Goal: Transaction & Acquisition: Purchase product/service

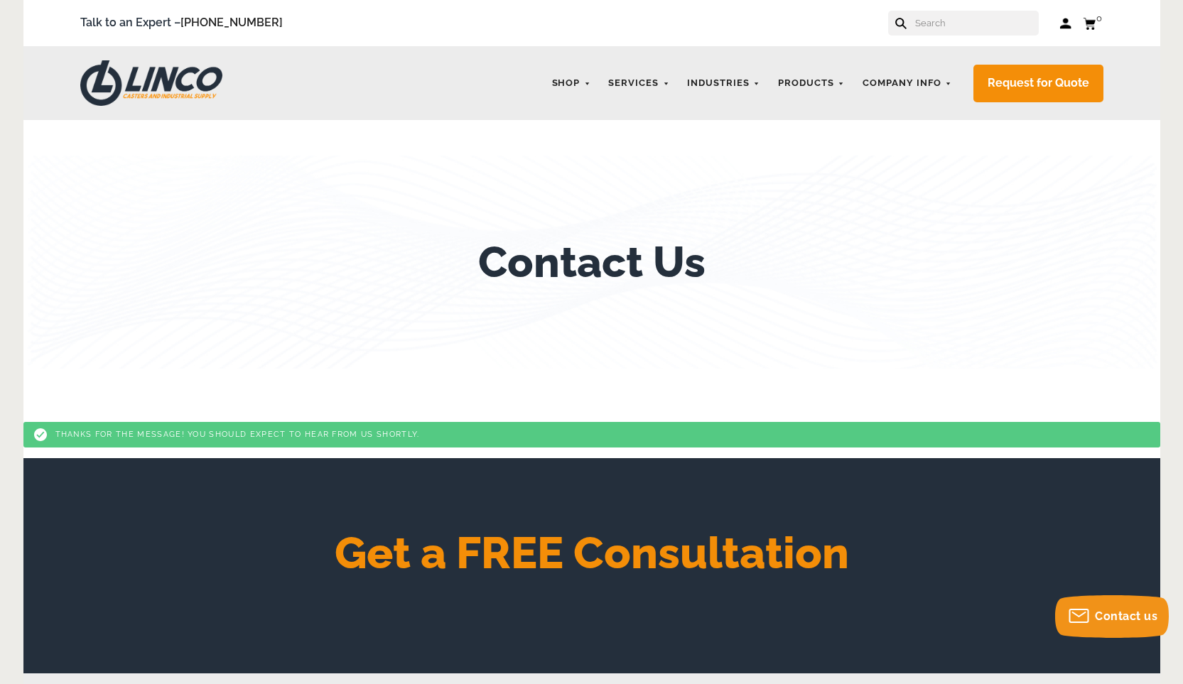
drag, startPoint x: 928, startPoint y: 21, endPoint x: 936, endPoint y: 23, distance: 8.1
click at [935, 23] on input "text" at bounding box center [976, 23] width 125 height 25
paste input "CWL-0009387"
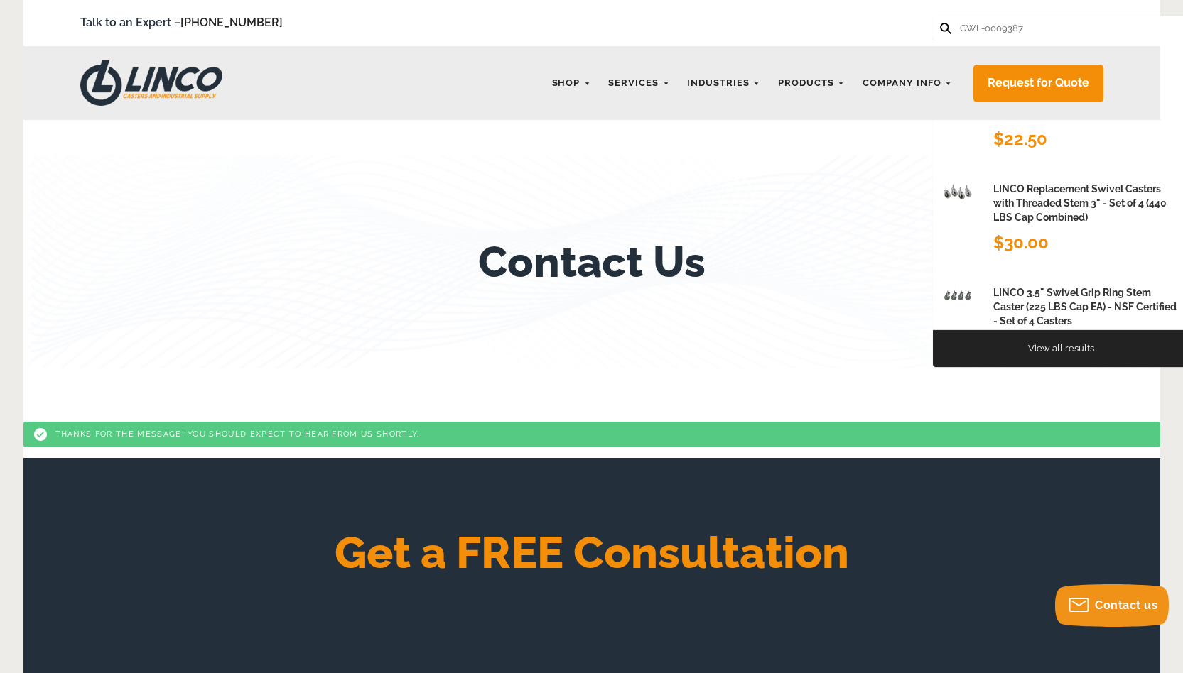
type input "CWL-0009387"
click at [940, 23] on button at bounding box center [944, 27] width 9 height 9
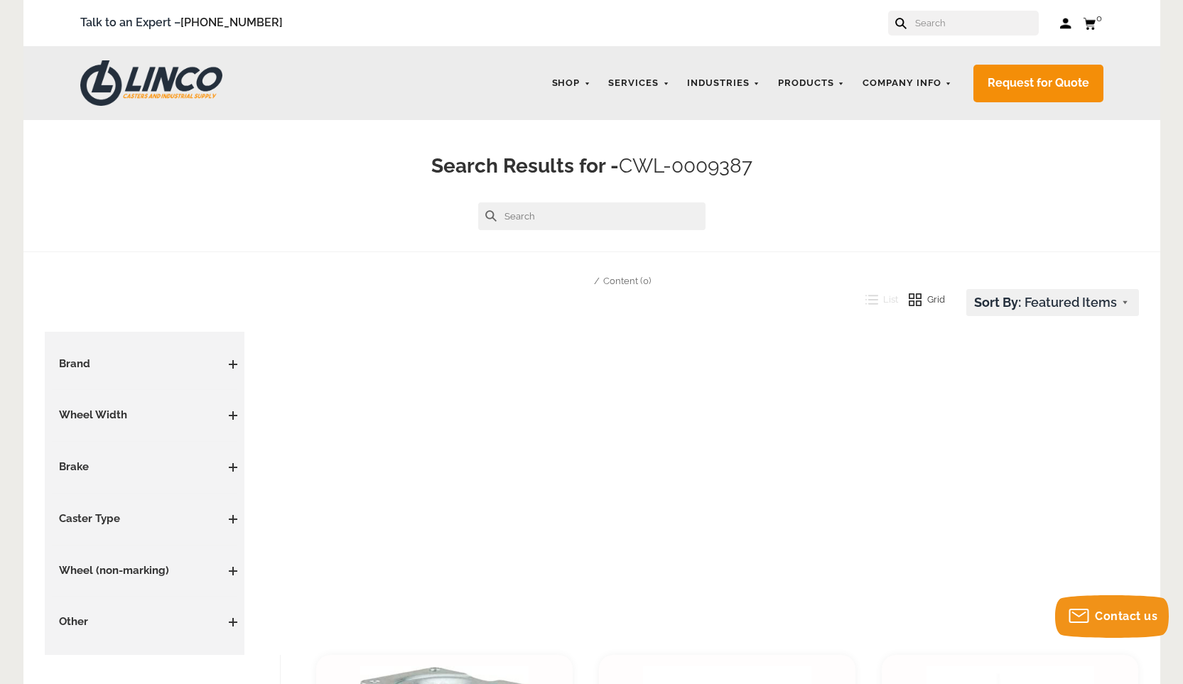
click at [943, 26] on input "text" at bounding box center [976, 23] width 125 height 25
click at [528, 218] on input "text" at bounding box center [591, 216] width 227 height 28
type input "3.00408.909"
click at [485, 210] on button at bounding box center [490, 215] width 11 height 11
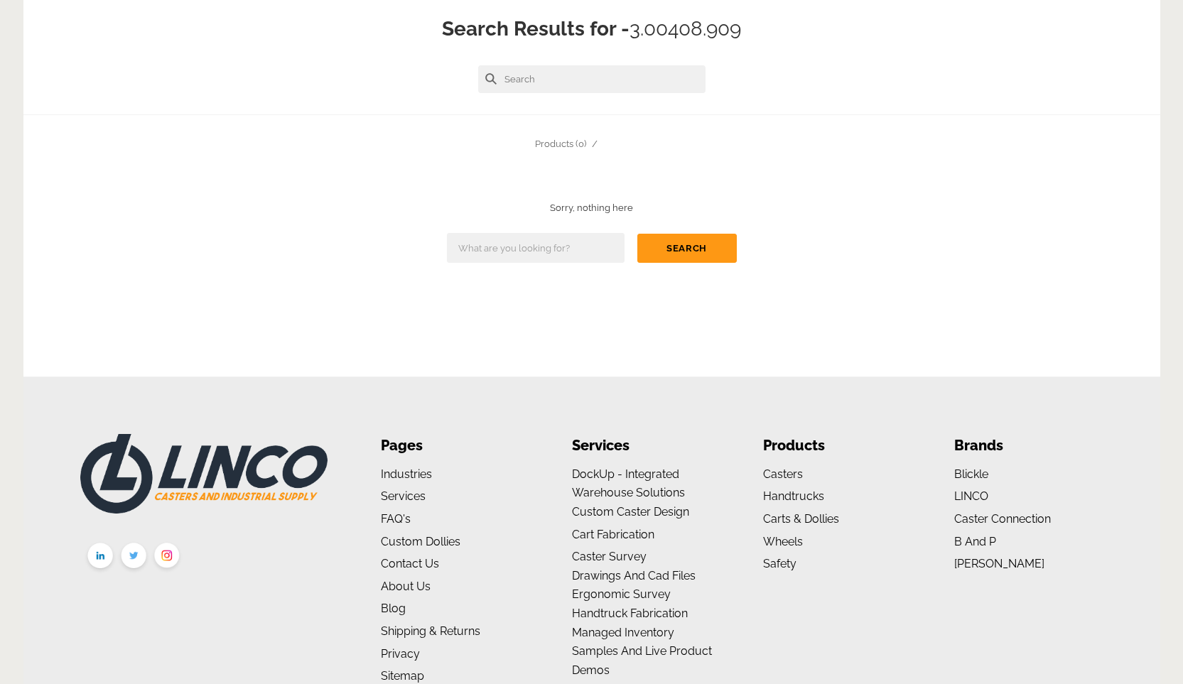
scroll to position [152, 0]
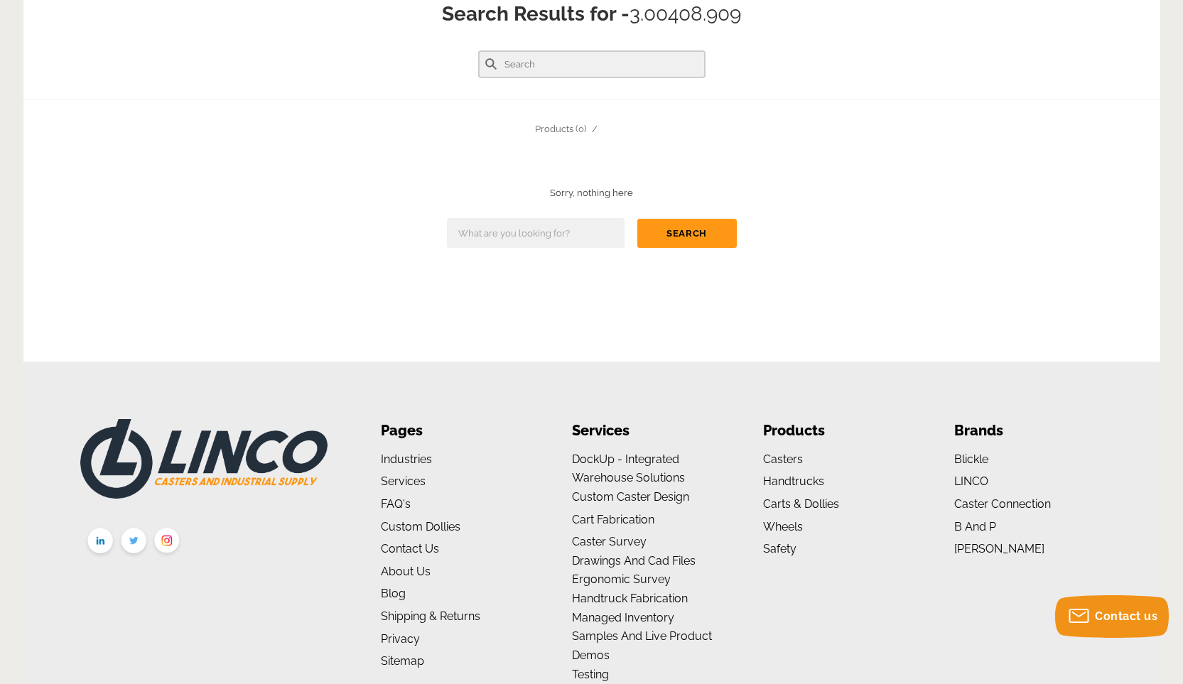
drag, startPoint x: 564, startPoint y: 65, endPoint x: 478, endPoint y: 63, distance: 86.0
click at [478, 63] on input "text" at bounding box center [591, 64] width 227 height 28
drag, startPoint x: 527, startPoint y: 63, endPoint x: 507, endPoint y: 62, distance: 19.9
click at [511, 61] on input "text" at bounding box center [591, 64] width 227 height 28
paste input "CWL-0009387"
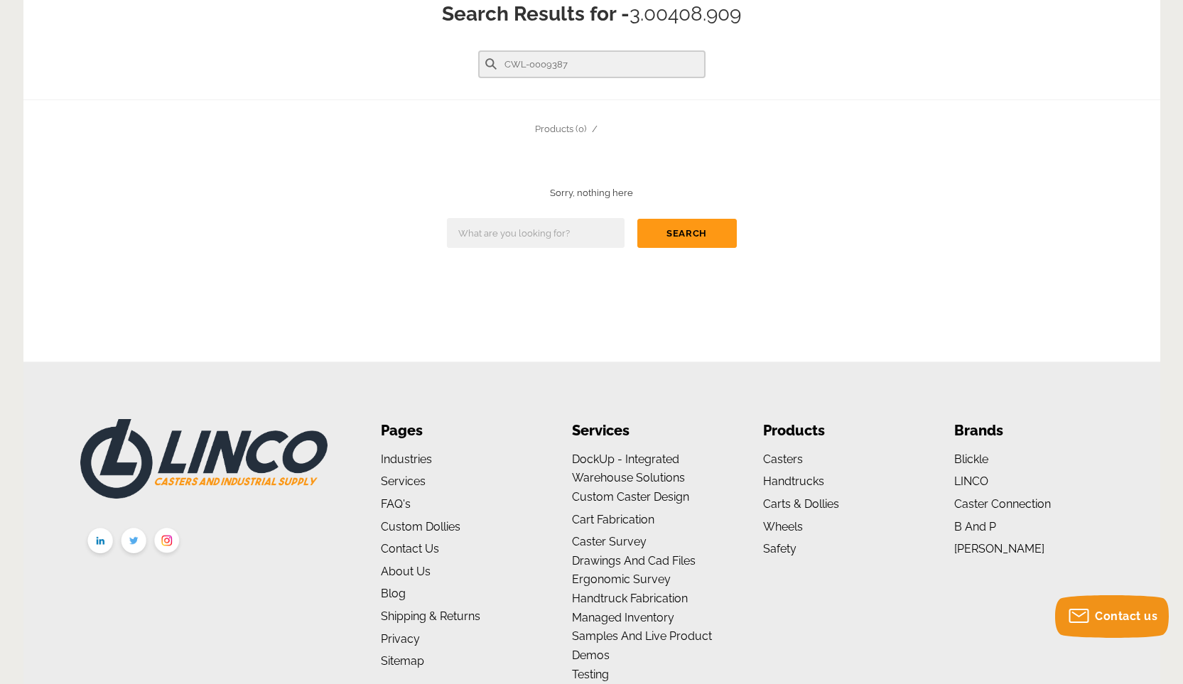
type input "CWL-0009387"
click at [485, 58] on button at bounding box center [490, 63] width 11 height 11
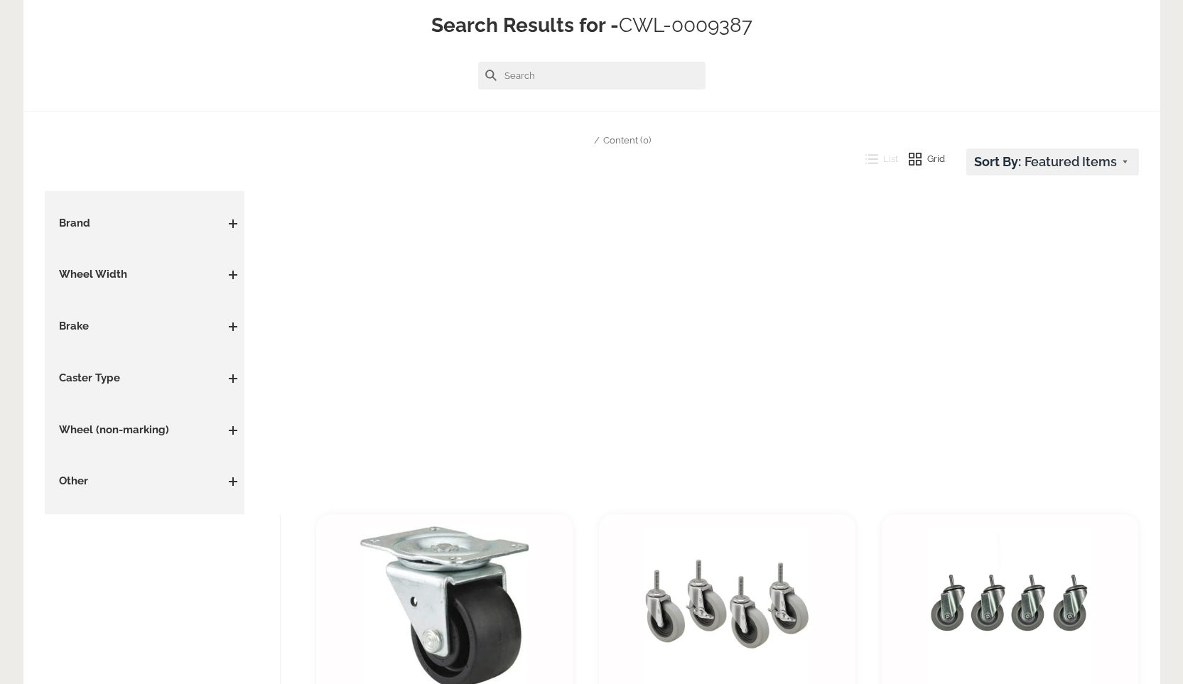
scroll to position [152, 0]
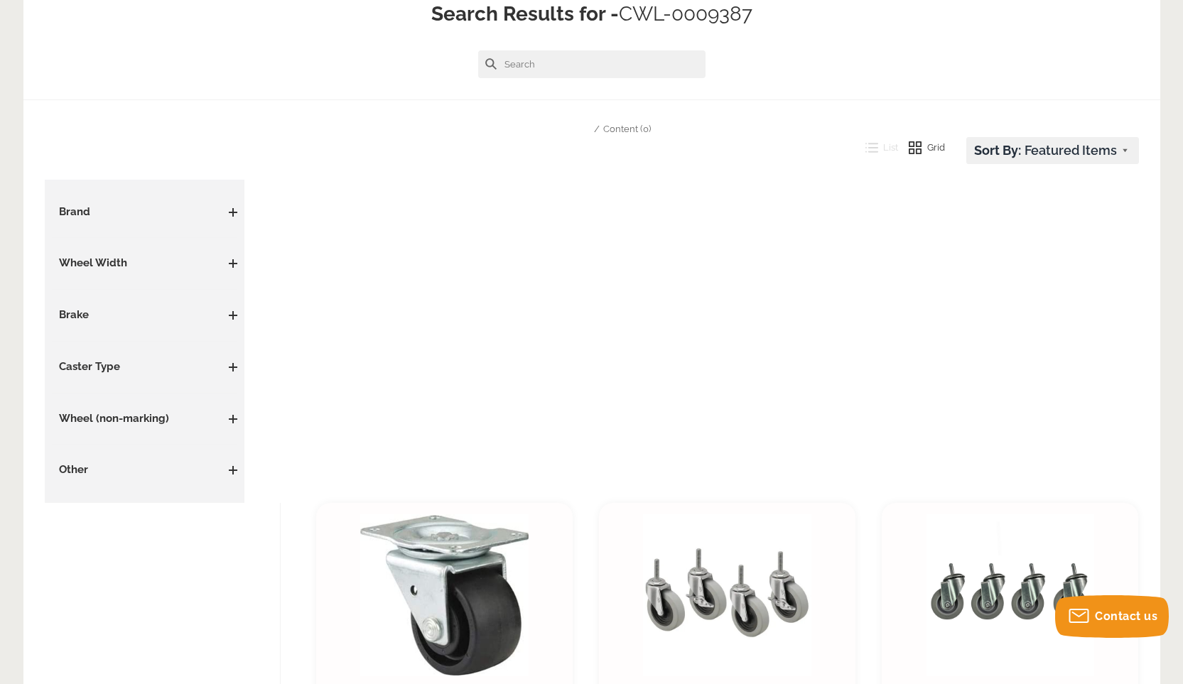
click at [233, 211] on span at bounding box center [232, 212] width 1 height 9
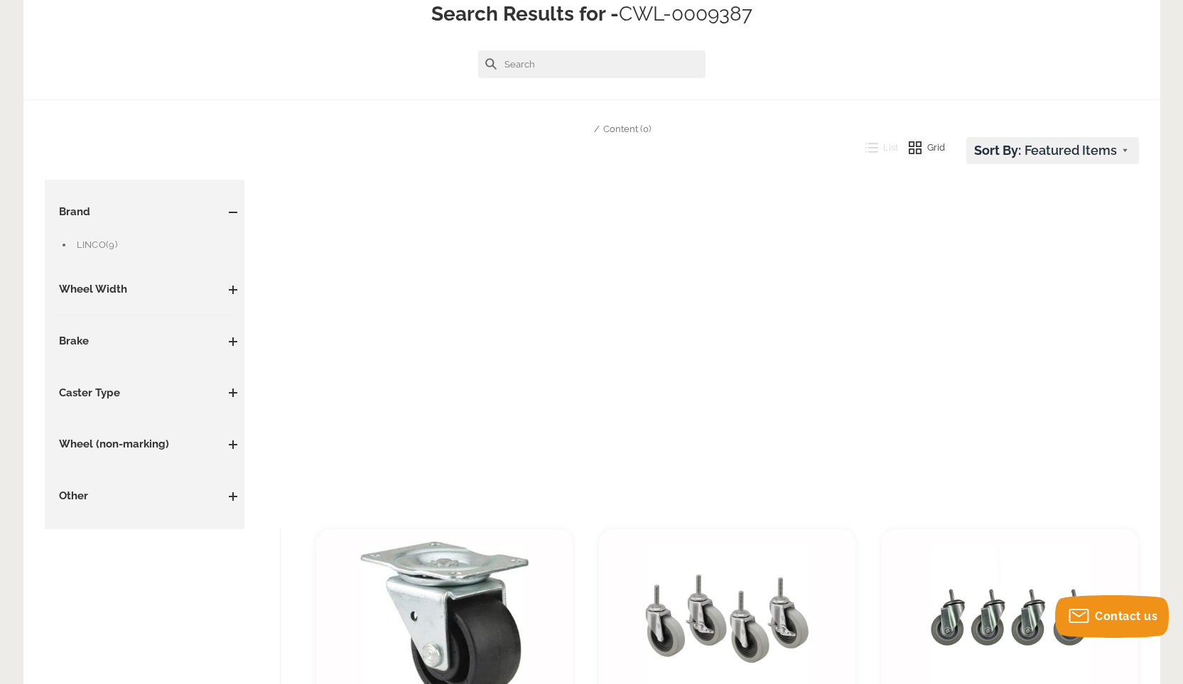
click at [232, 289] on span at bounding box center [233, 289] width 9 height 1
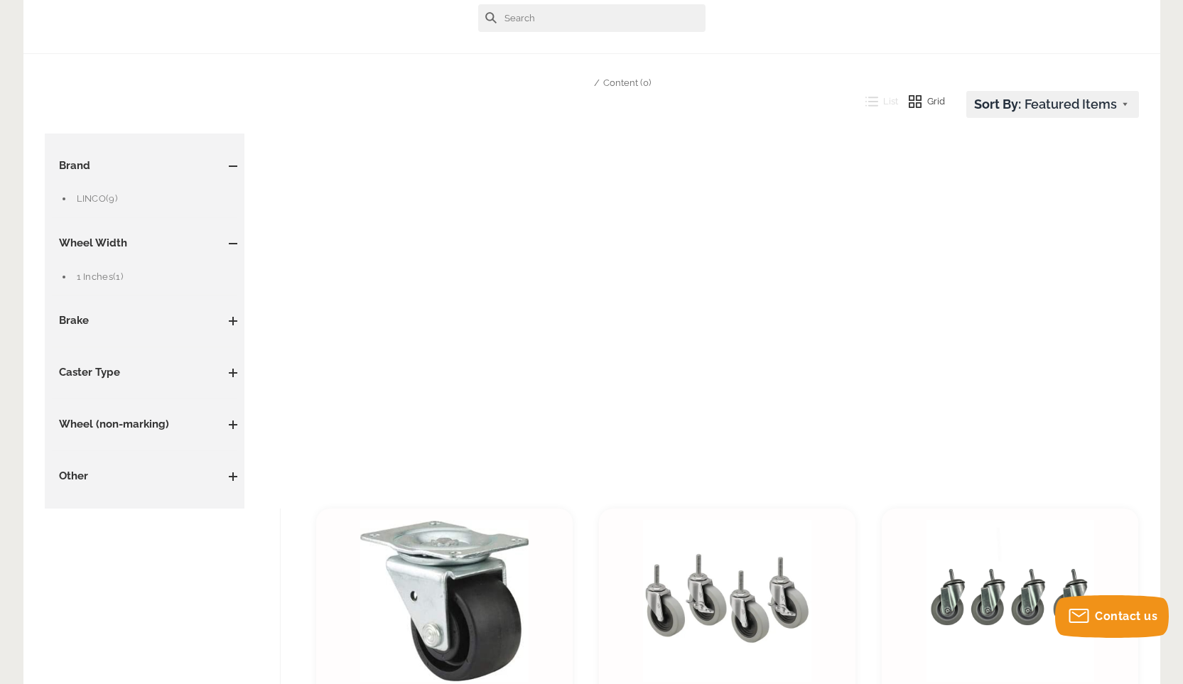
scroll to position [223, 0]
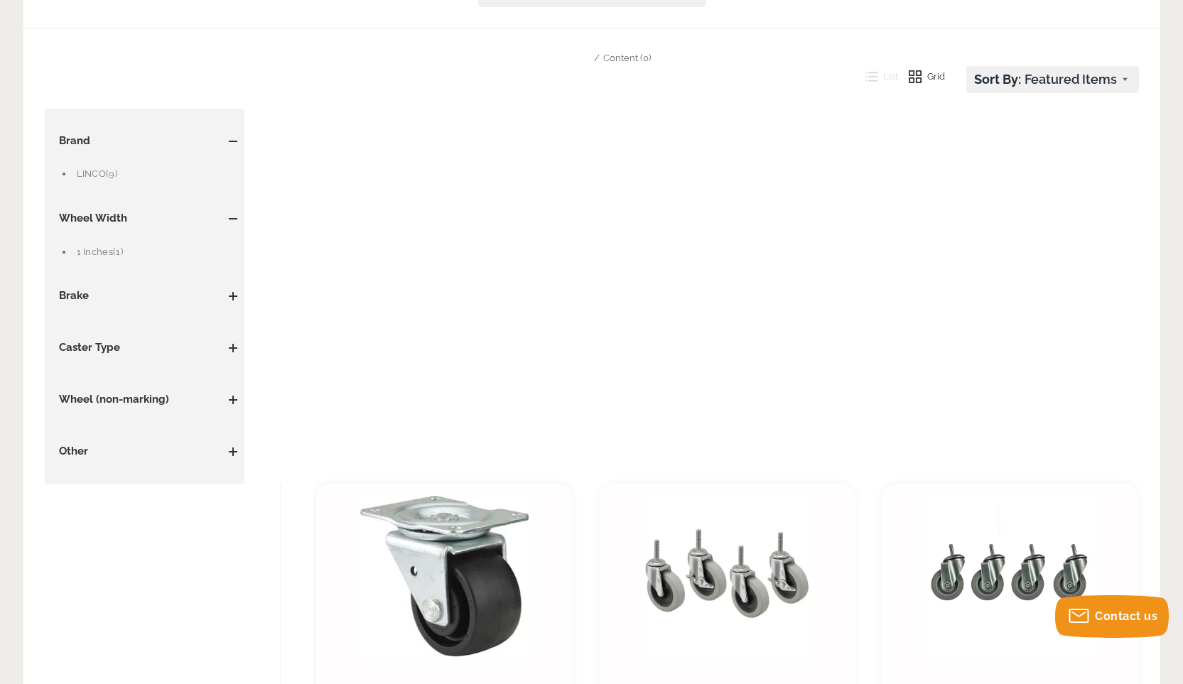
click at [230, 450] on span at bounding box center [233, 452] width 9 height 9
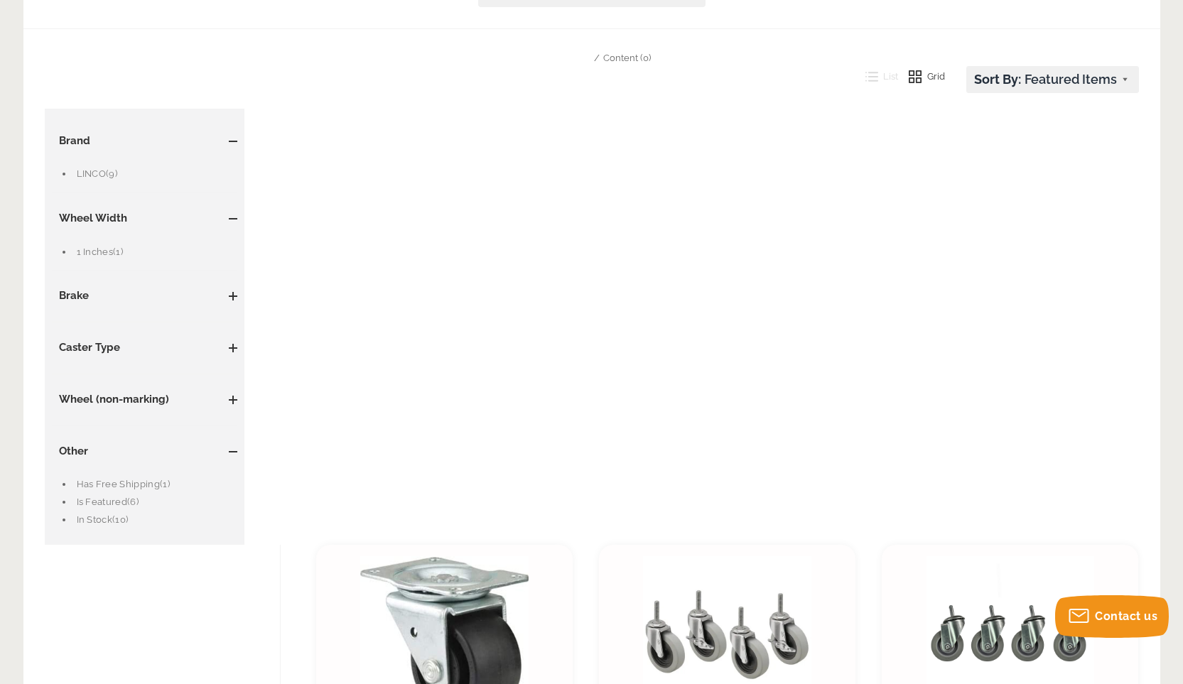
click at [236, 293] on span at bounding box center [233, 296] width 9 height 9
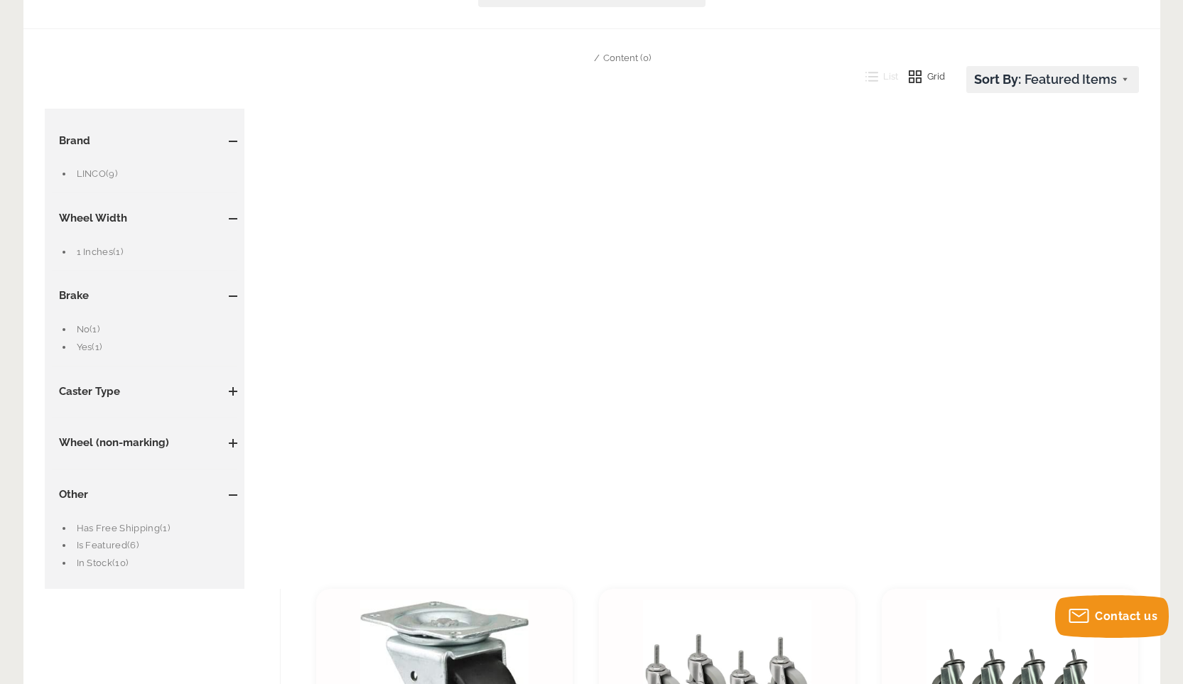
click at [232, 388] on span at bounding box center [233, 391] width 9 height 9
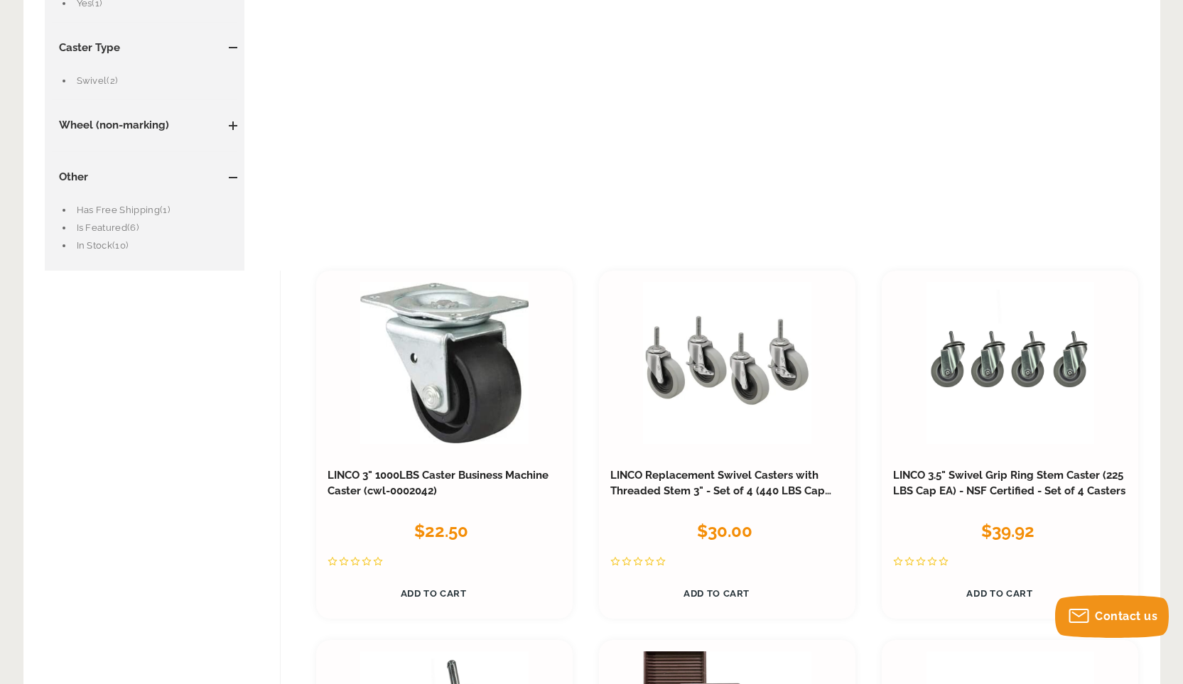
scroll to position [852, 0]
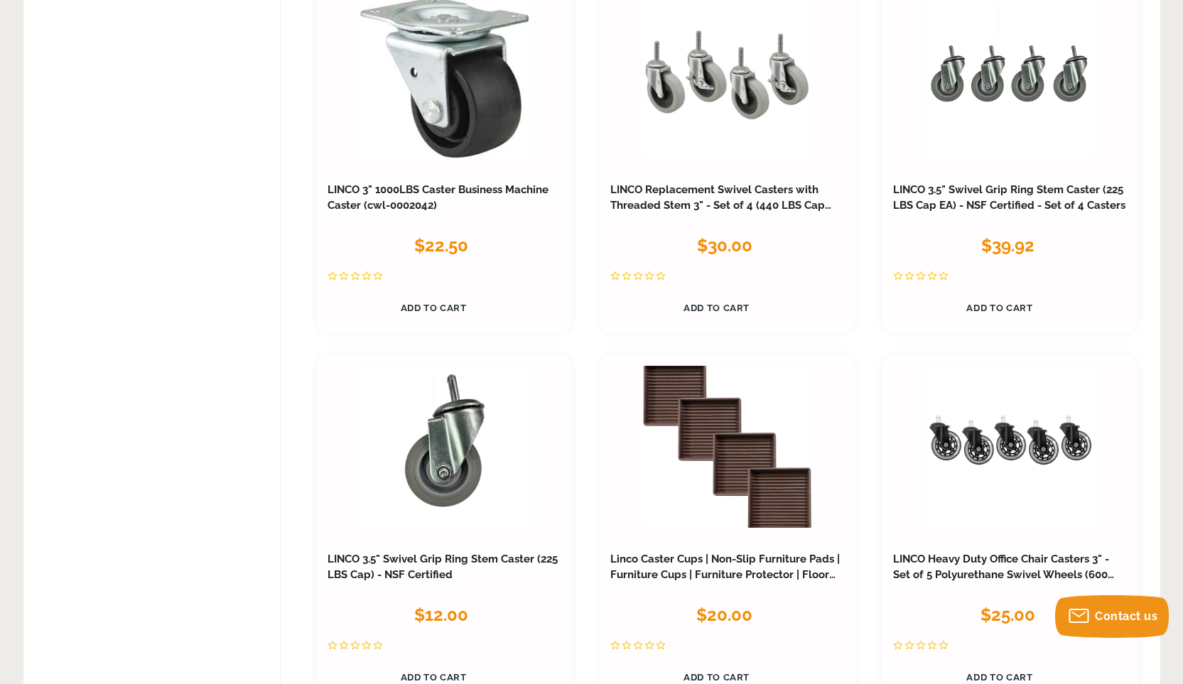
click at [754, 65] on link at bounding box center [727, 76] width 168 height 161
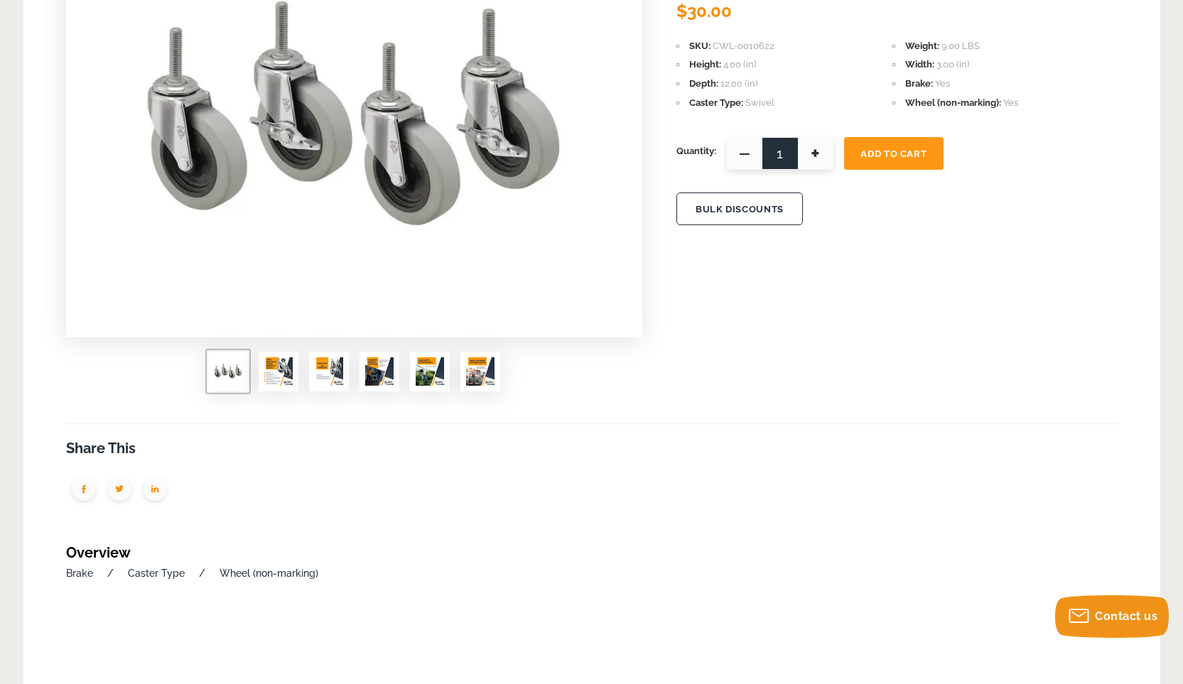
scroll to position [284, 0]
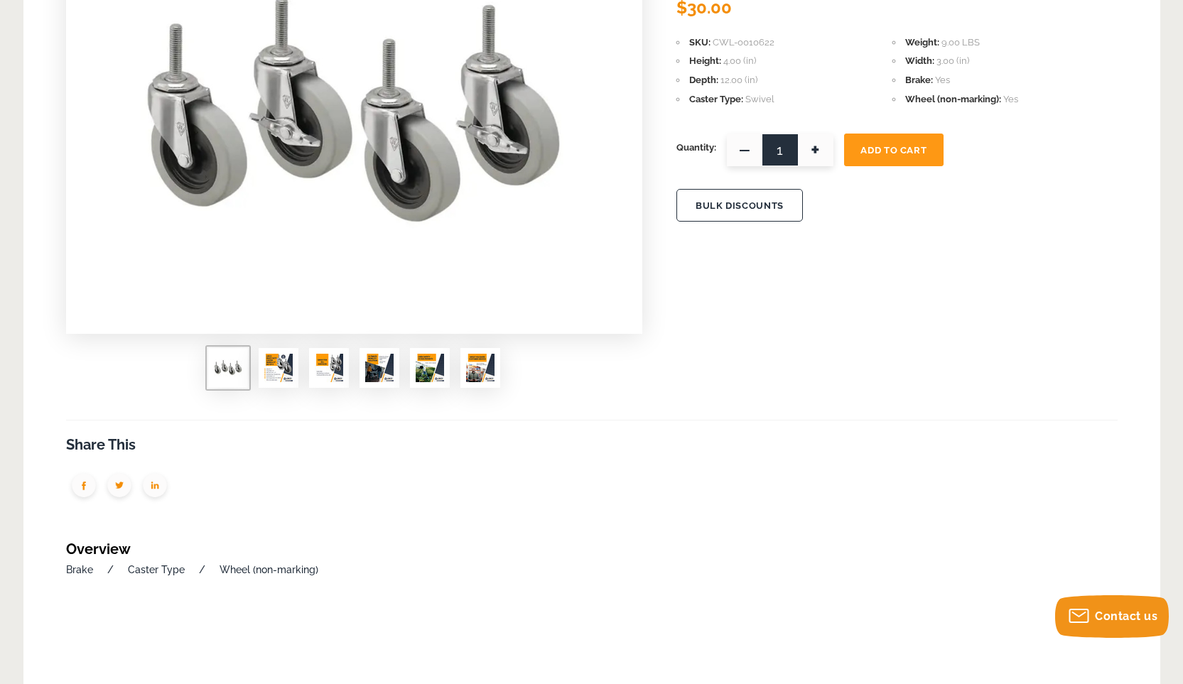
click at [280, 379] on img at bounding box center [278, 368] width 28 height 28
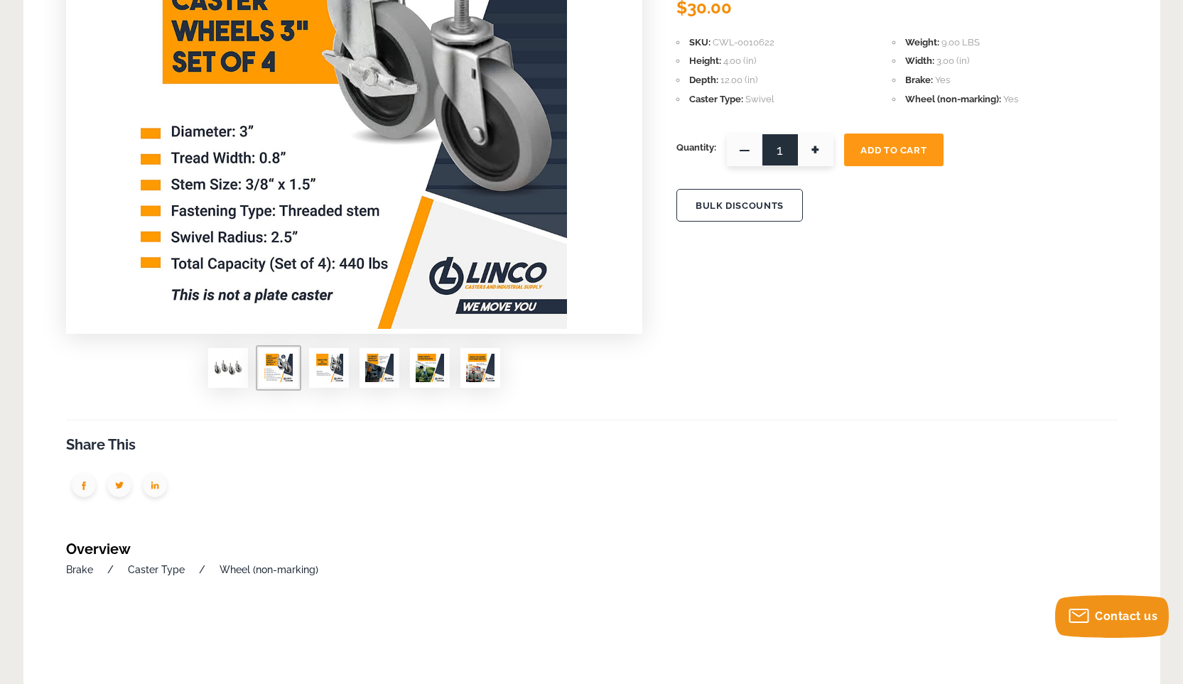
click at [320, 365] on img at bounding box center [329, 368] width 28 height 28
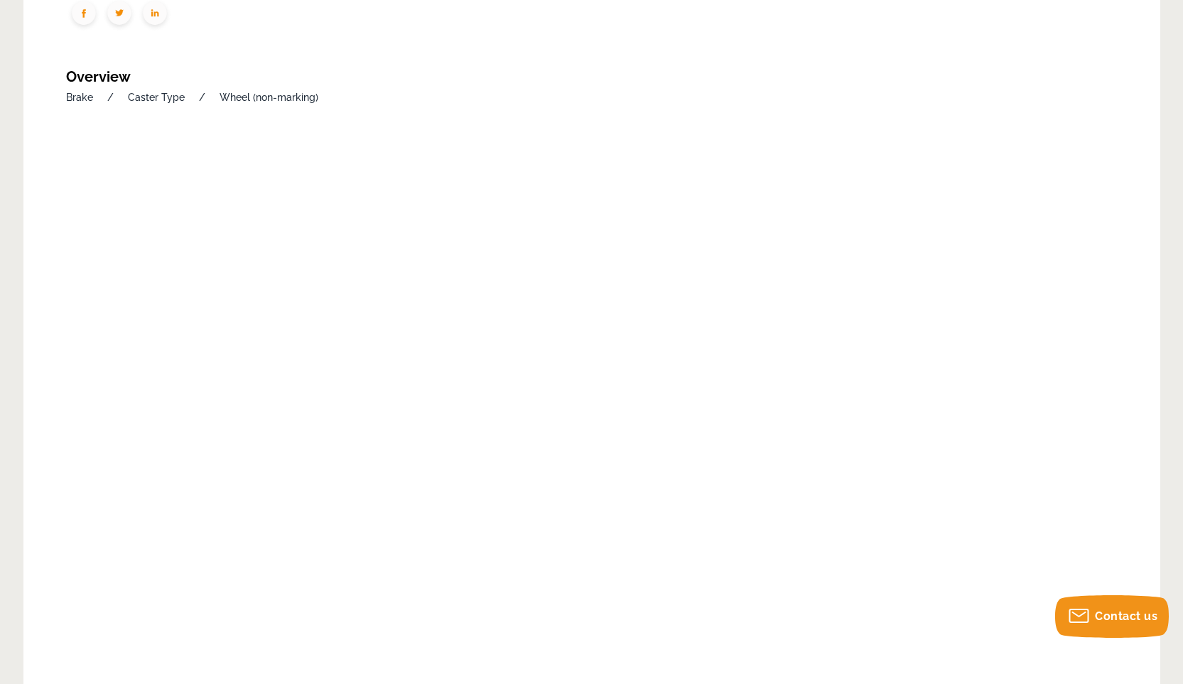
scroll to position [781, 0]
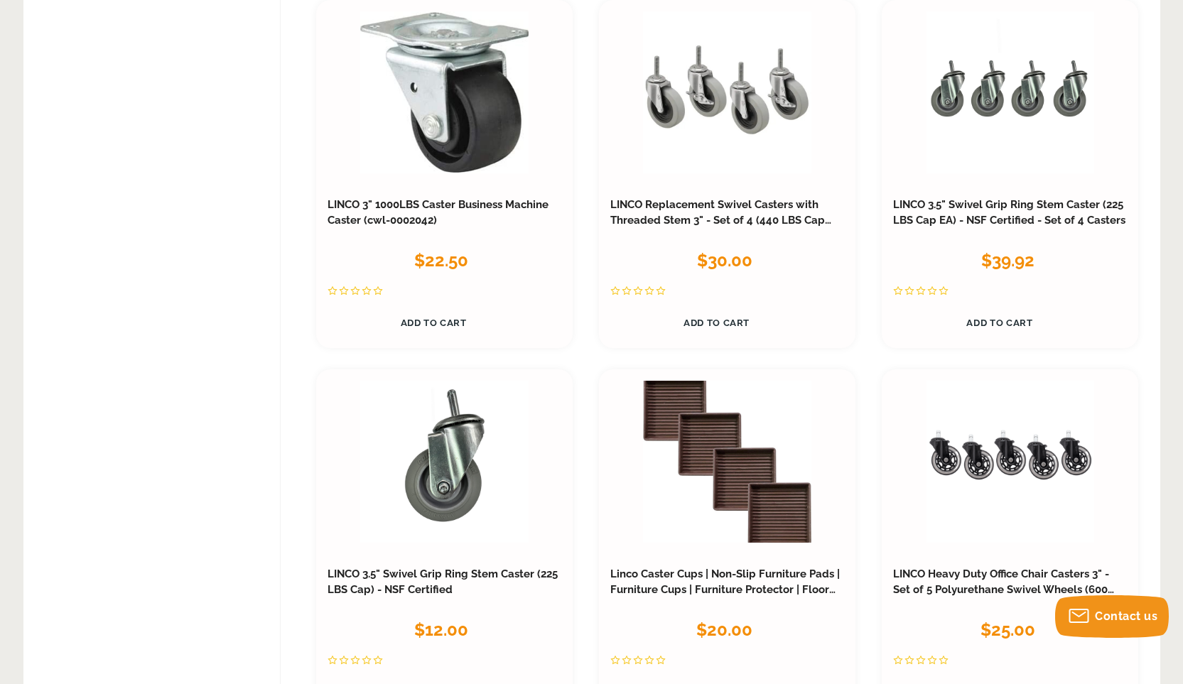
scroll to position [568, 0]
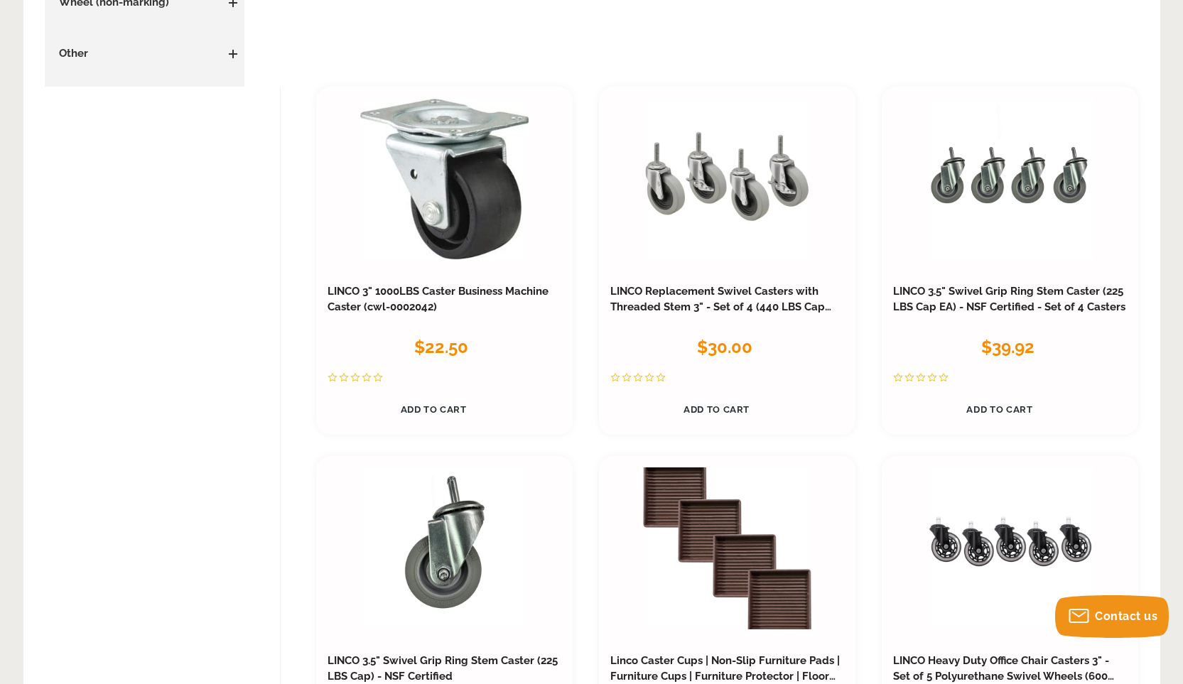
click at [447, 181] on link at bounding box center [444, 178] width 168 height 161
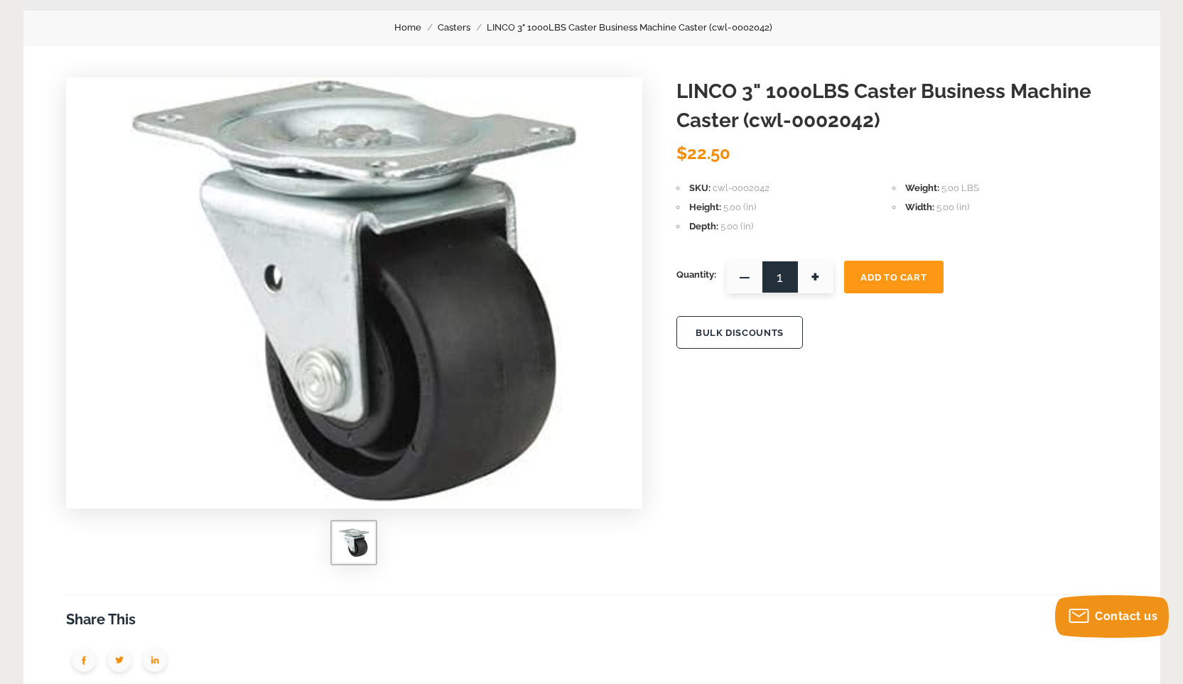
scroll to position [71, 0]
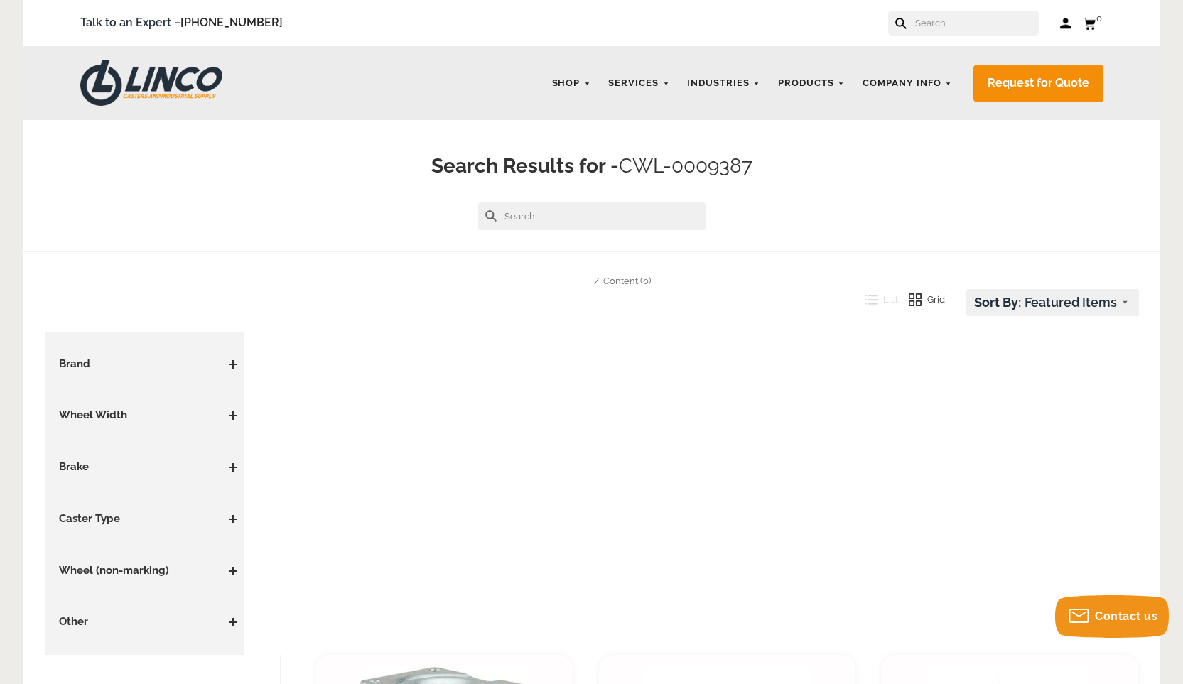
click at [833, 83] on link "Products" at bounding box center [811, 84] width 81 height 28
click at [821, 123] on link "CASTERS" at bounding box center [803, 120] width 51 height 13
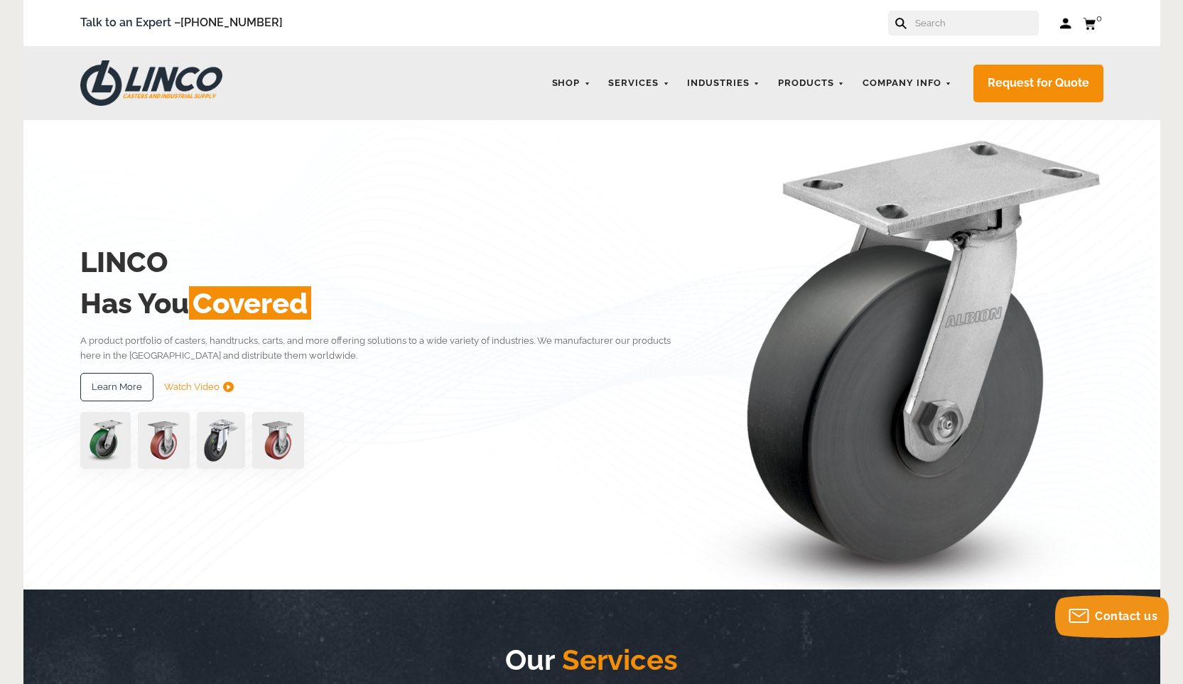
click at [934, 26] on input "text" at bounding box center [976, 23] width 125 height 25
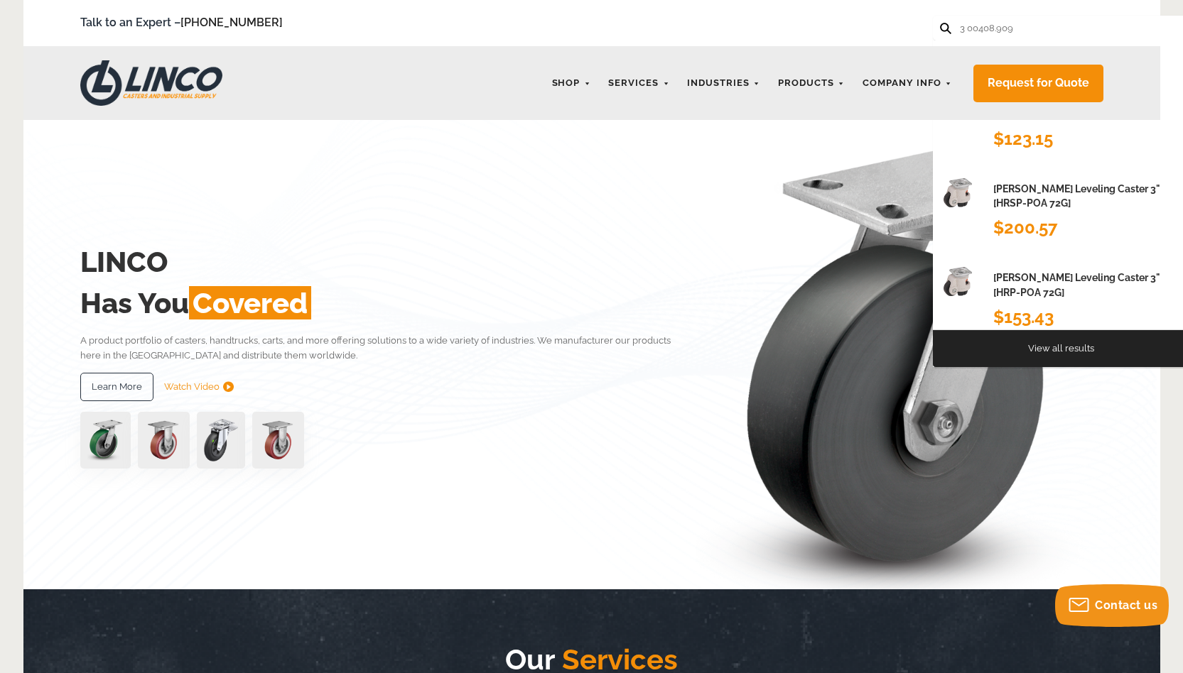
type input "3 00408.909"
click at [940, 23] on button at bounding box center [944, 27] width 9 height 9
click at [1028, 29] on input "3 00408.909" at bounding box center [1020, 28] width 125 height 25
click at [941, 30] on use at bounding box center [945, 28] width 11 height 11
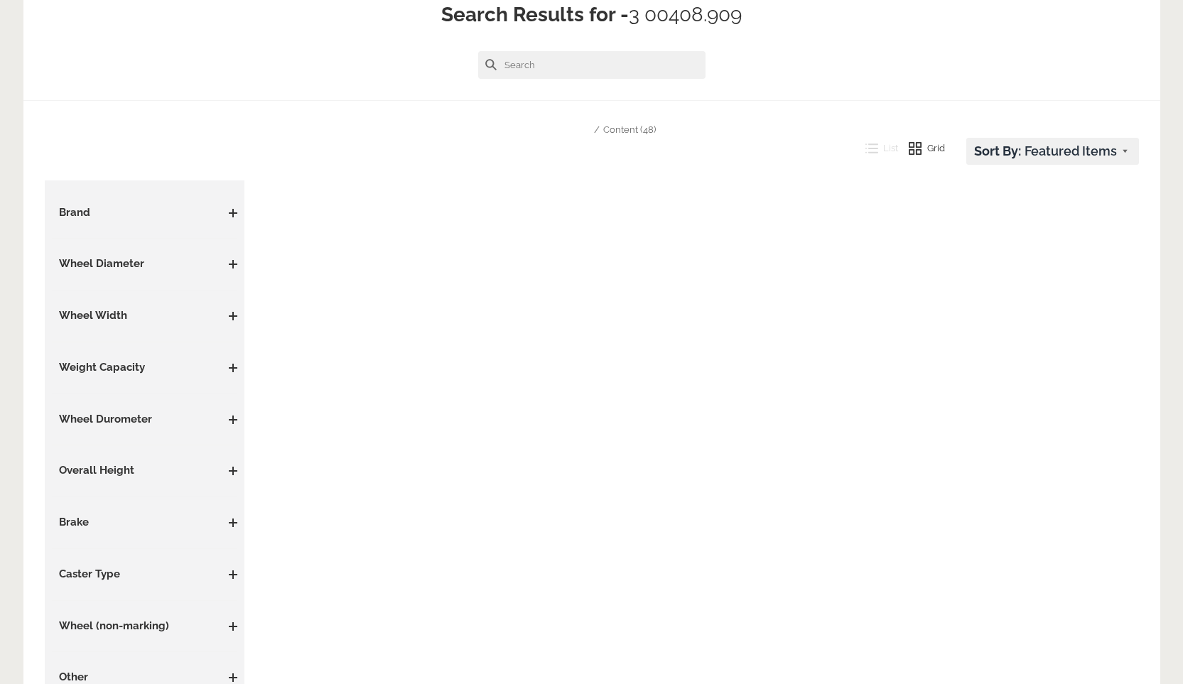
scroll to position [152, 0]
click at [233, 211] on span at bounding box center [232, 212] width 1 height 9
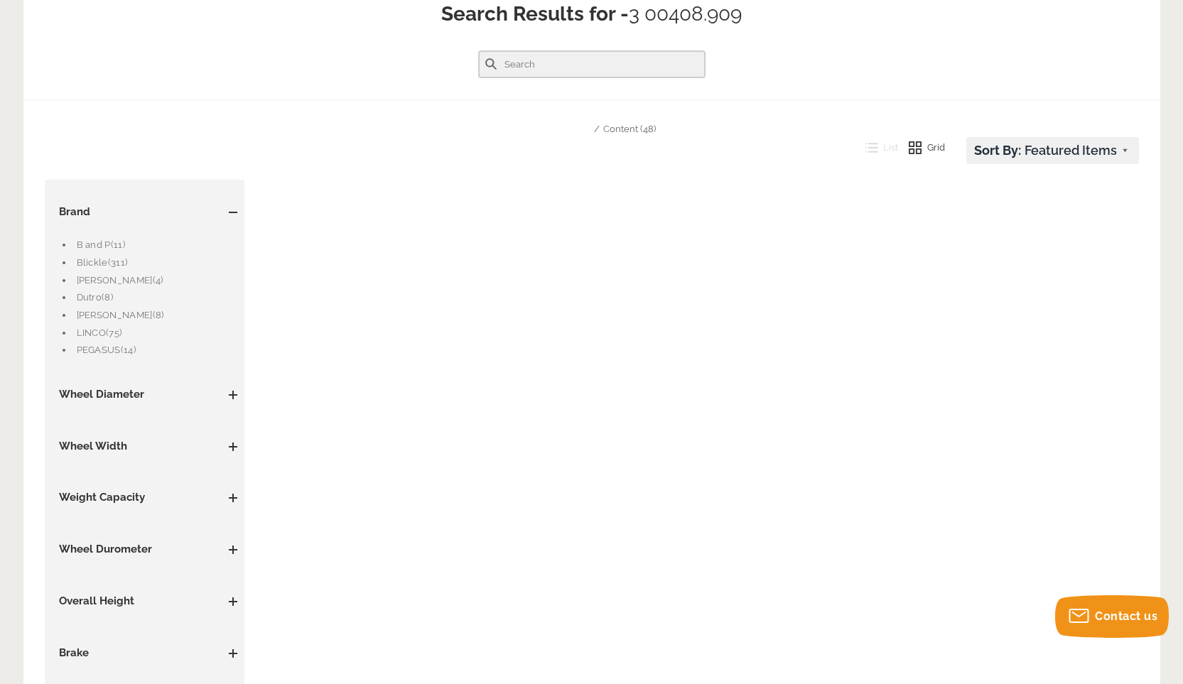
click at [546, 65] on input "text" at bounding box center [591, 64] width 227 height 28
type input "cwl-0009387"
click at [485, 58] on button at bounding box center [490, 63] width 11 height 11
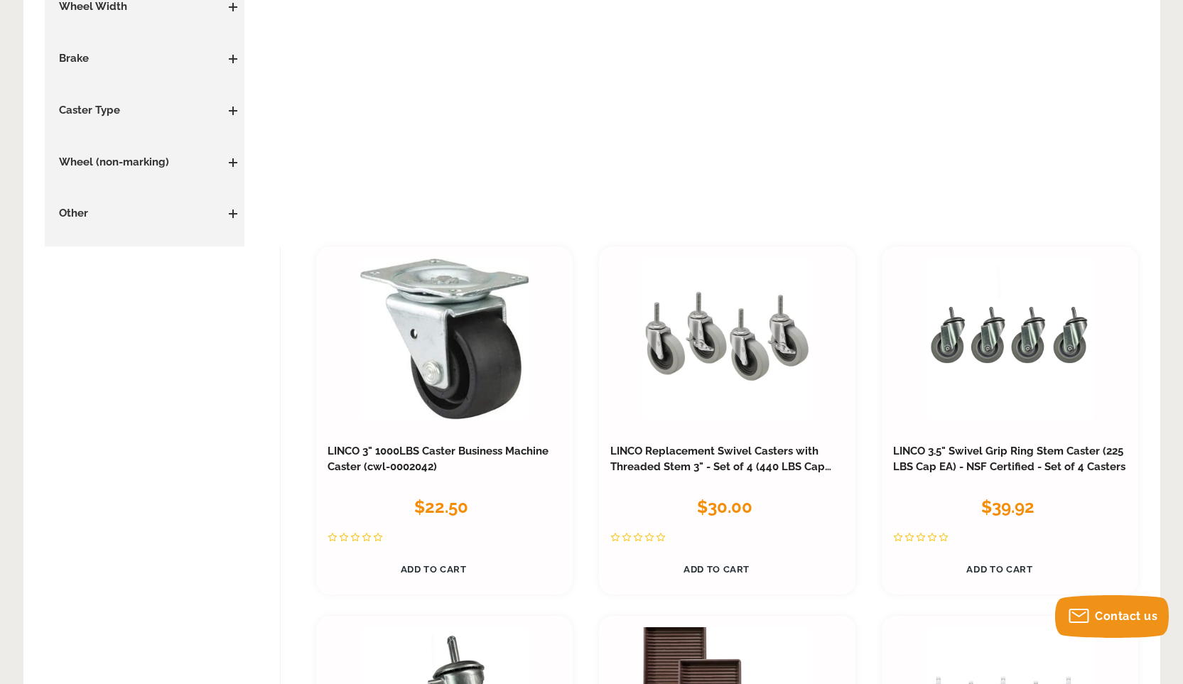
scroll to position [507, 0]
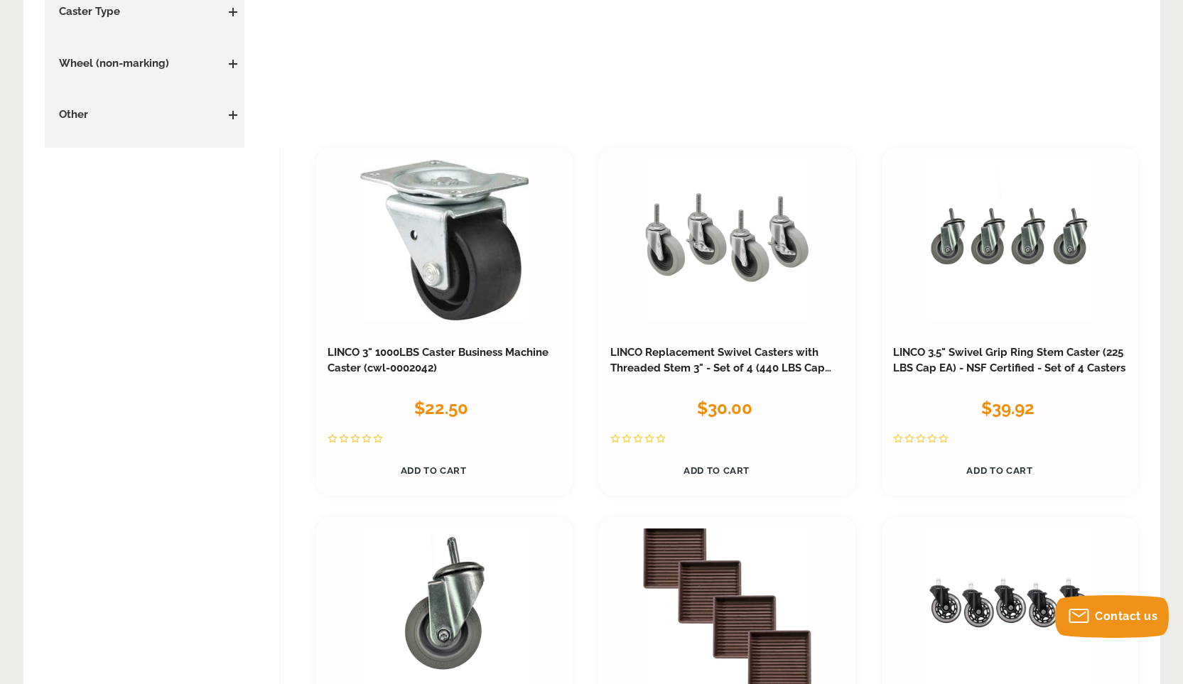
click at [447, 258] on link at bounding box center [444, 239] width 168 height 161
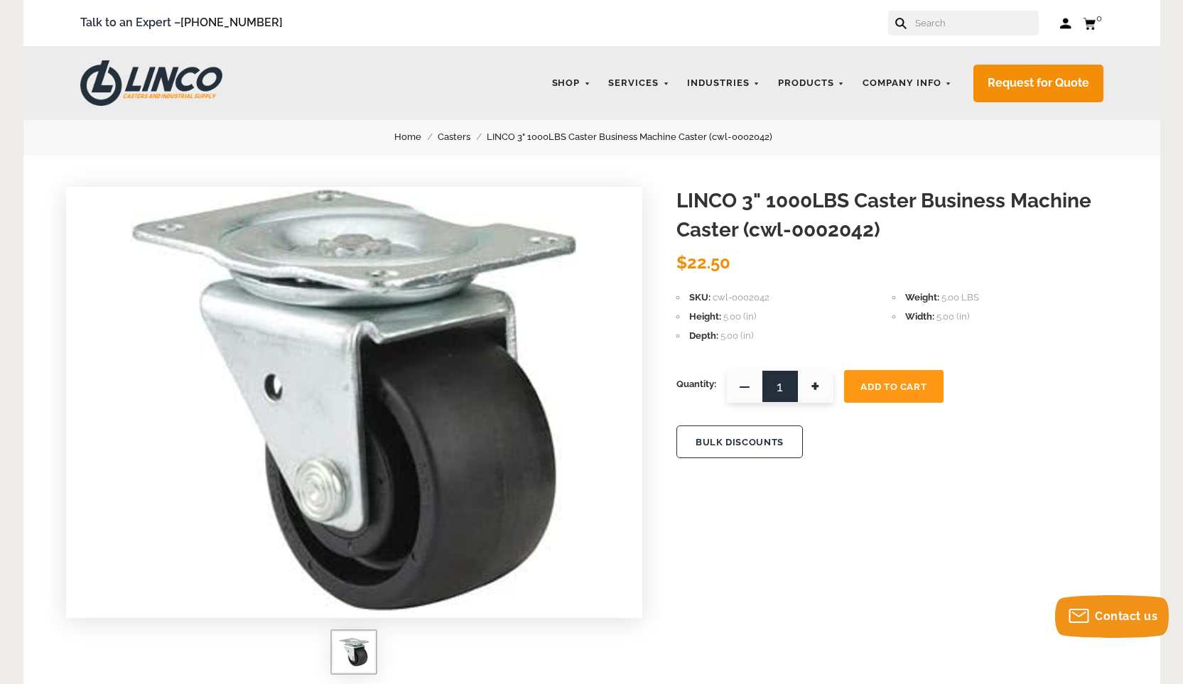
click at [1029, 74] on link "Request for Quote" at bounding box center [1038, 84] width 130 height 38
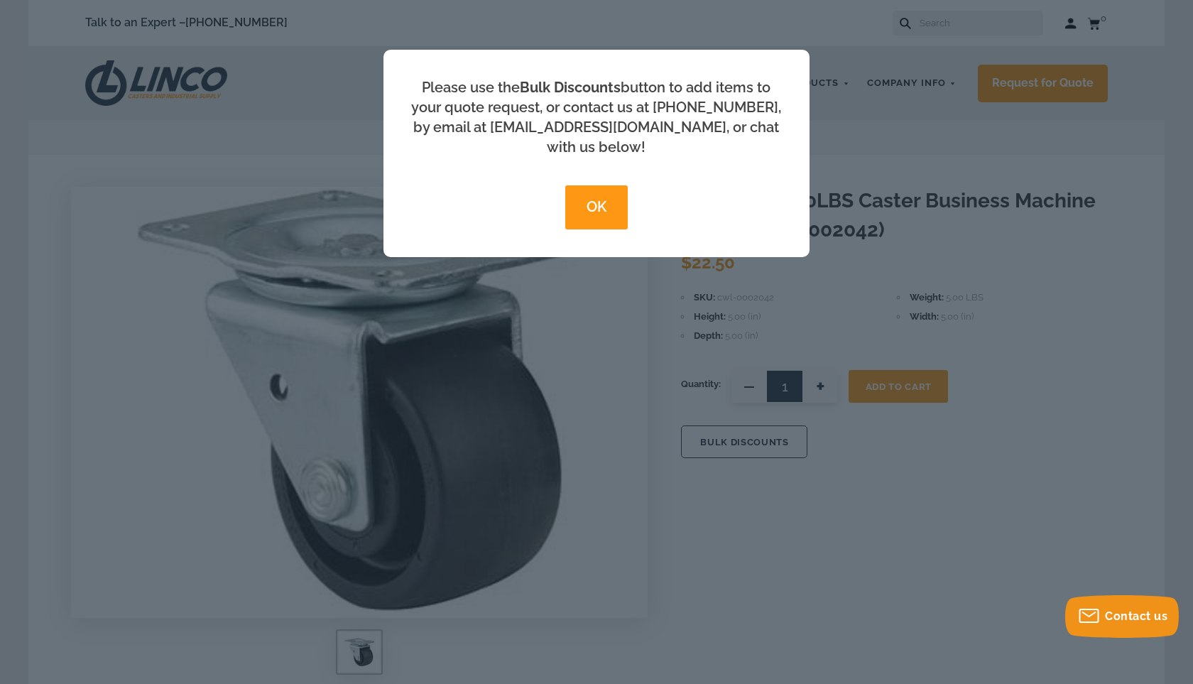
click at [605, 171] on div "OK" at bounding box center [596, 200] width 371 height 58
click at [585, 192] on button "OK" at bounding box center [596, 207] width 62 height 44
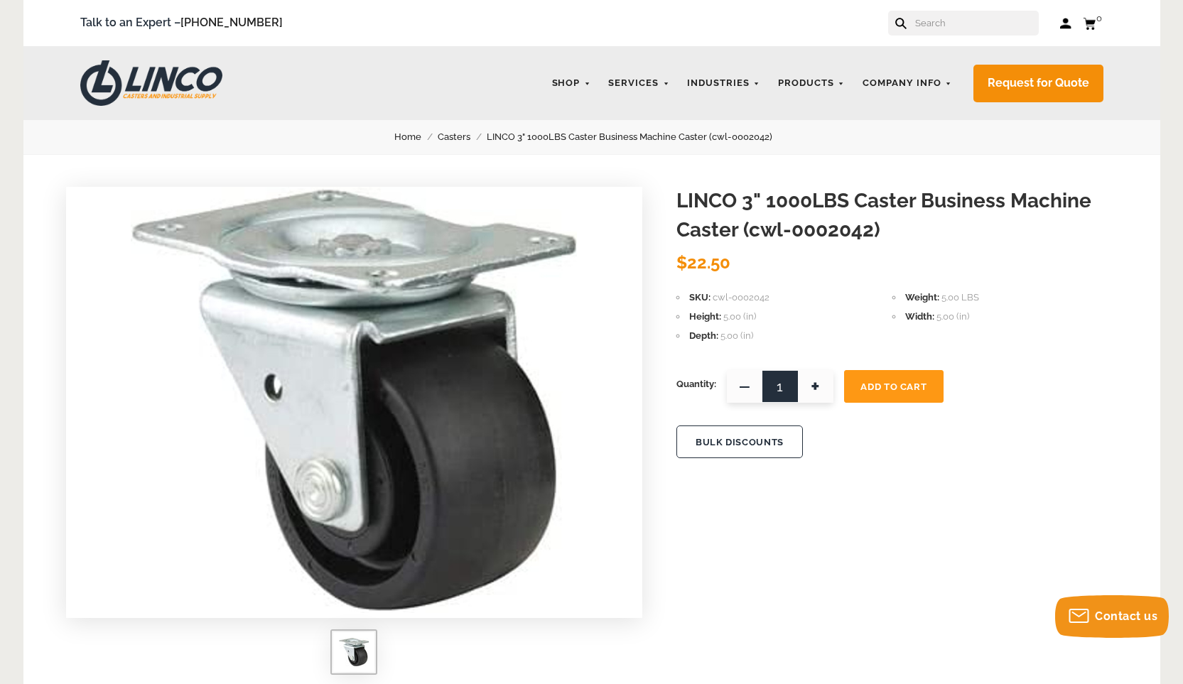
click at [754, 427] on button "BULK DISCOUNTS" at bounding box center [739, 442] width 126 height 33
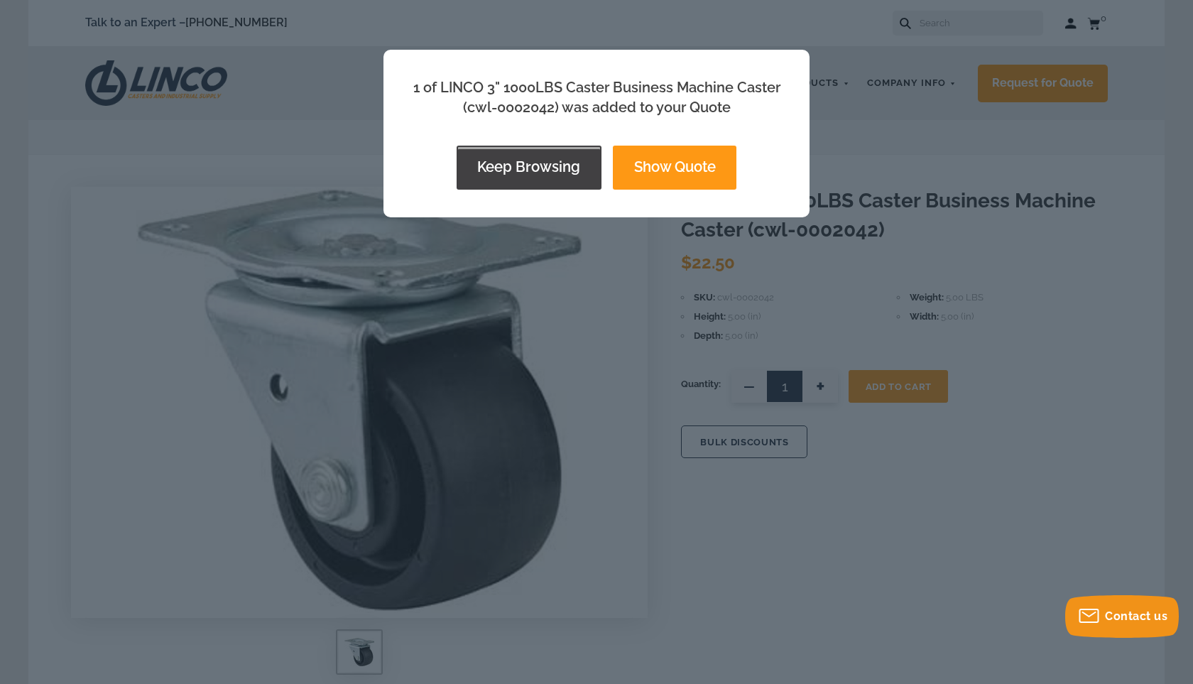
click at [530, 166] on button "Keep Browsing" at bounding box center [529, 168] width 145 height 44
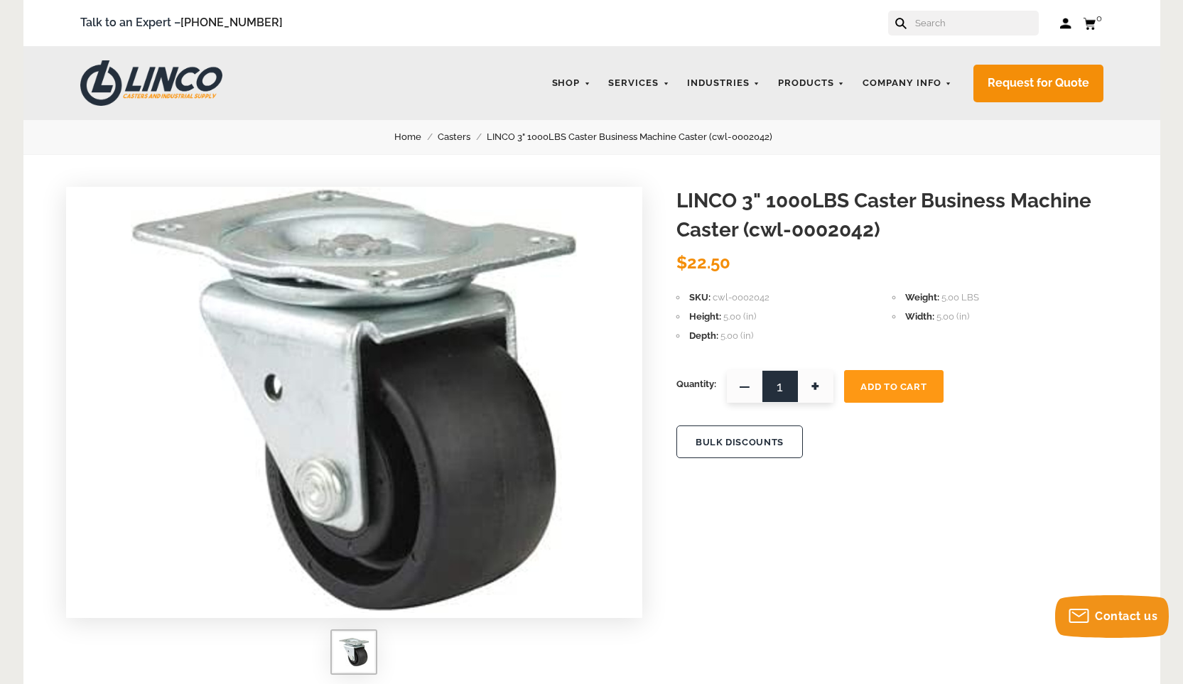
click at [938, 28] on input "text" at bounding box center [976, 23] width 125 height 25
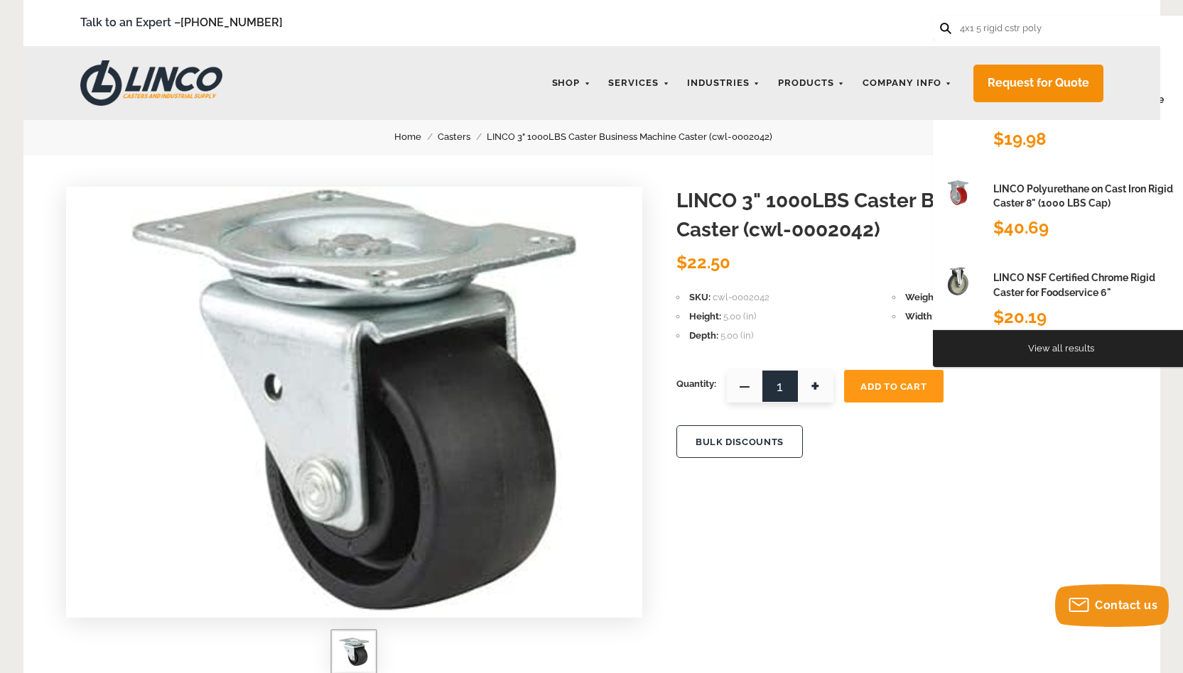
type input "4x1 5 rigid cstr poly"
click at [940, 23] on button at bounding box center [944, 27] width 9 height 9
click at [1051, 32] on input "4x1 5 rigid cstr poly" at bounding box center [1020, 28] width 125 height 25
click at [940, 23] on button at bounding box center [944, 27] width 9 height 9
